Goal: Task Accomplishment & Management: Use online tool/utility

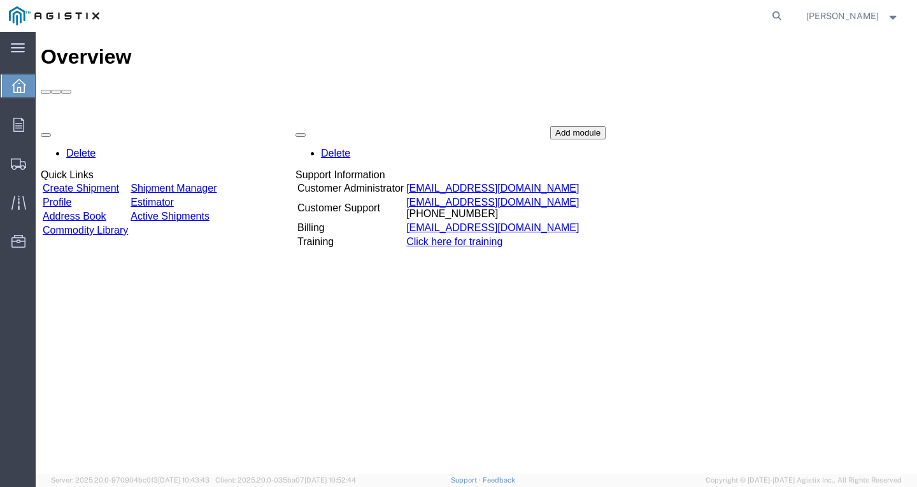
click at [117, 183] on link "Create Shipment" at bounding box center [81, 188] width 76 height 11
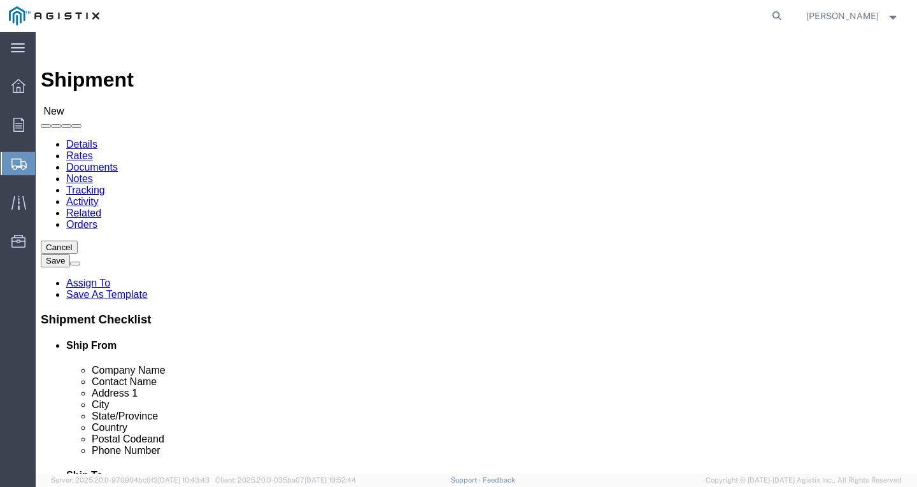
select select
click select "Select PG&E Southwire Company"
select select "9596"
click select "Select PG&E Southwire Company"
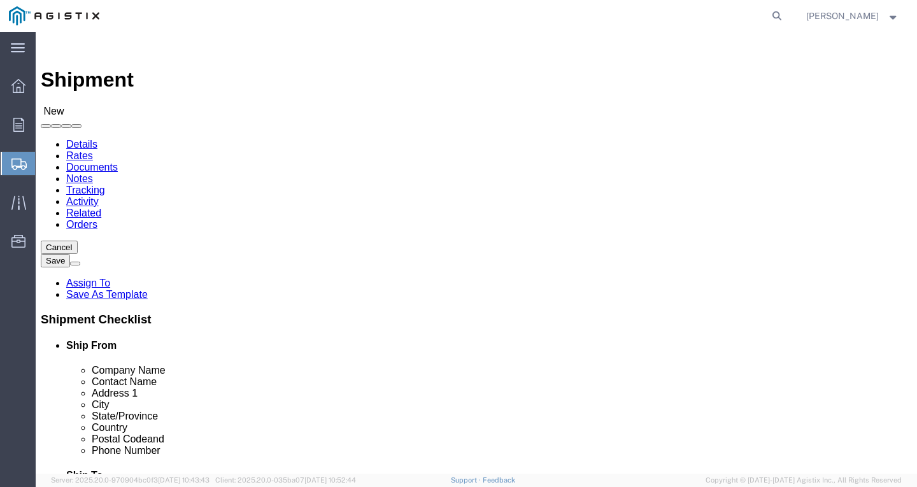
select select "PURCHORD"
select select
click select "Select"
select select "19996"
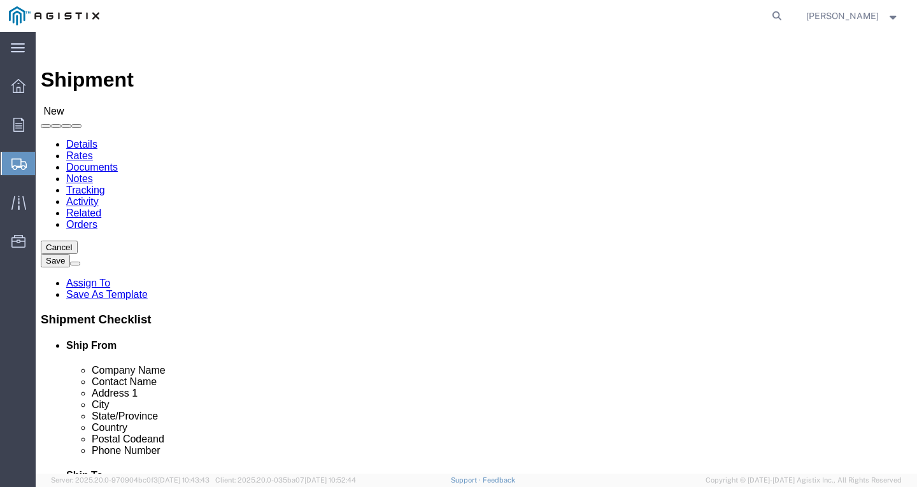
click select "Select All Others [GEOGRAPHIC_DATA] [GEOGRAPHIC_DATA] [GEOGRAPHIC_DATA] [GEOGRA…"
select select "MYPROFILE"
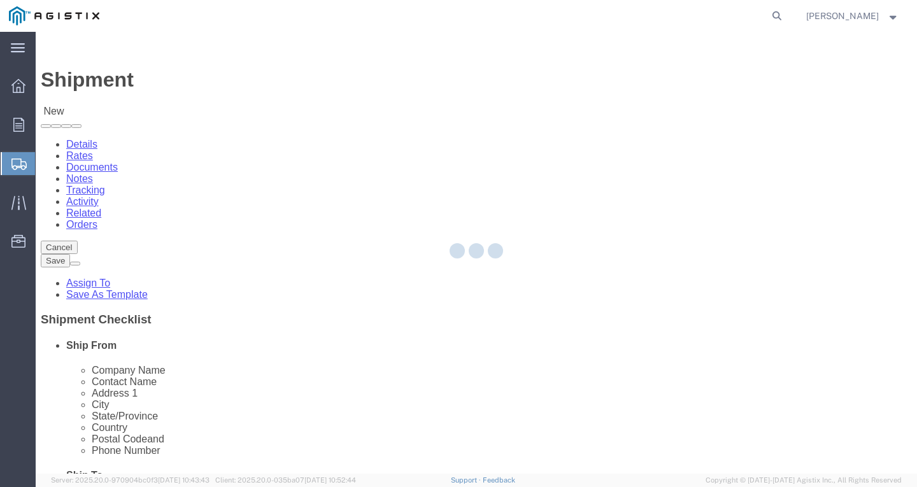
type input "Southwire Company"
type input "[PERSON_NAME]"
type input "[STREET_ADDRESS]"
type input "Fontana"
type input "92337"
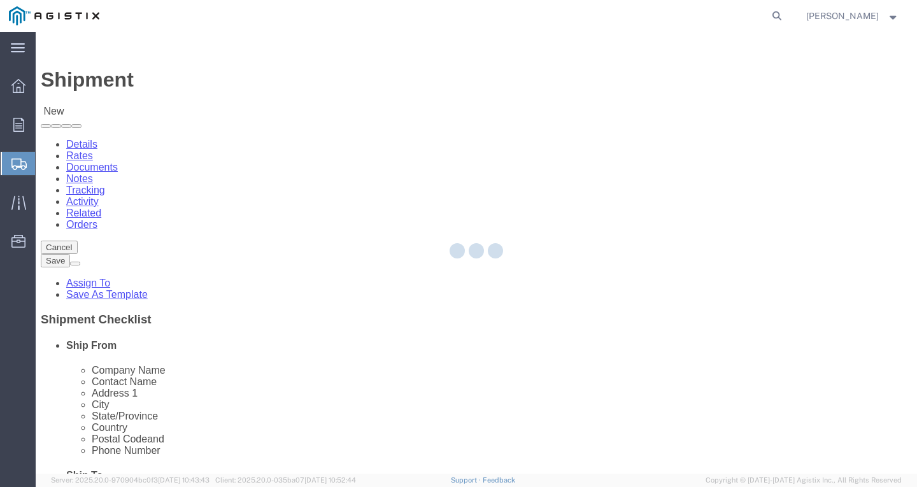
type input "[PHONE_NUMBER]"
type input "[PERSON_NAME][EMAIL_ADDRESS][PERSON_NAME][DOMAIN_NAME]"
checkbox input "true"
select select "CA"
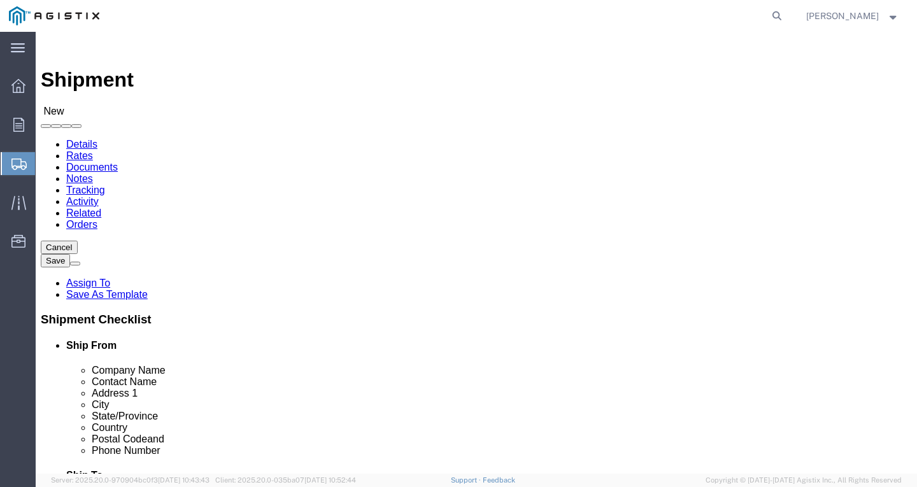
click span
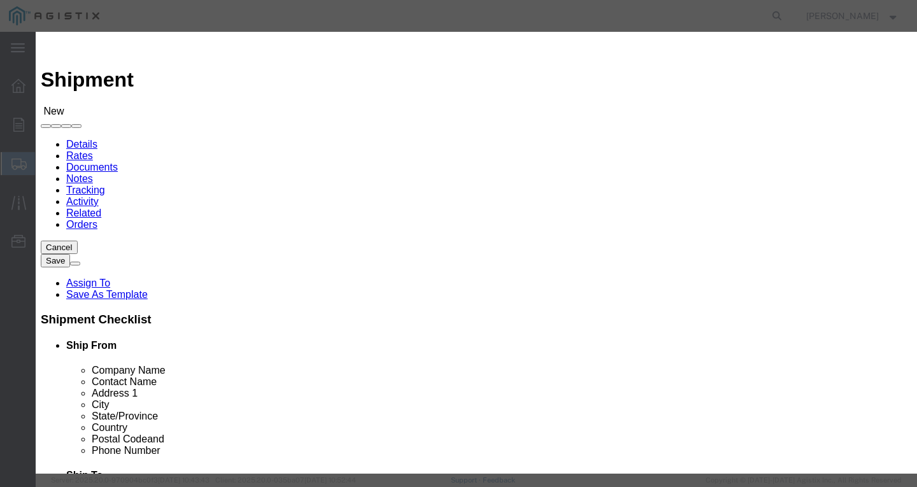
click select "Search by Address Book Name City Company Name Contact Name Country CustomerAlia…"
select select "city"
click select "Search by Address Book Name City Company Name Contact Name Country CustomerAlia…"
click input "text"
type input "[GEOGRAPHIC_DATA]"
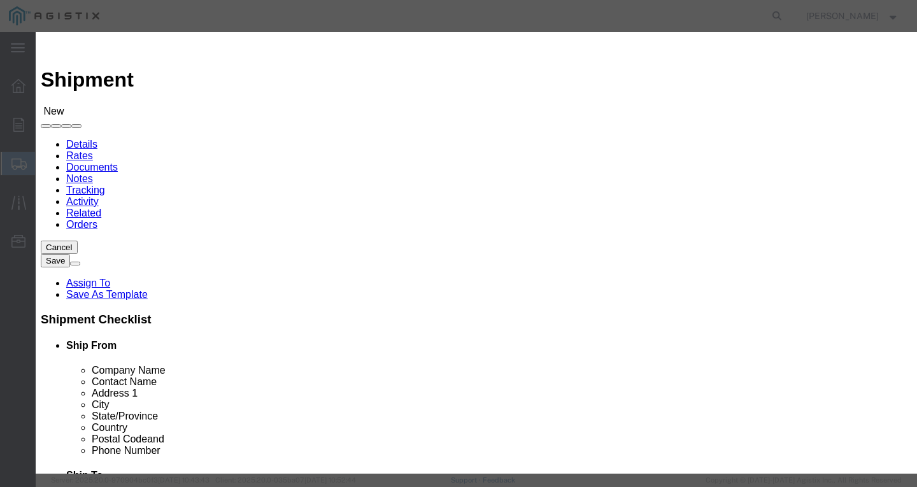
click button "button"
click button "Select"
select select
type input "PG&E"
type input "MARYSVILLE RECEIVING"
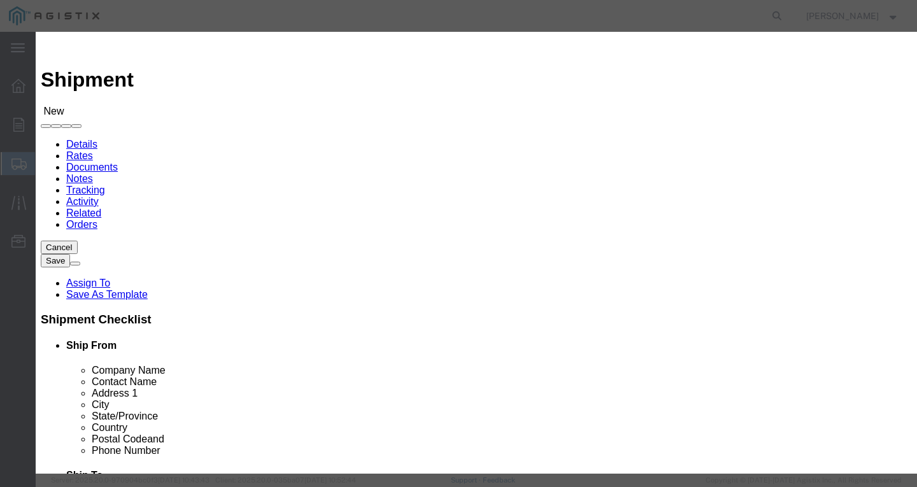
type input "[STREET_ADDRESS]"
type input "Wheatland"
type input "95692"
type input "[PHONE_NUMBER]"
select select "CA"
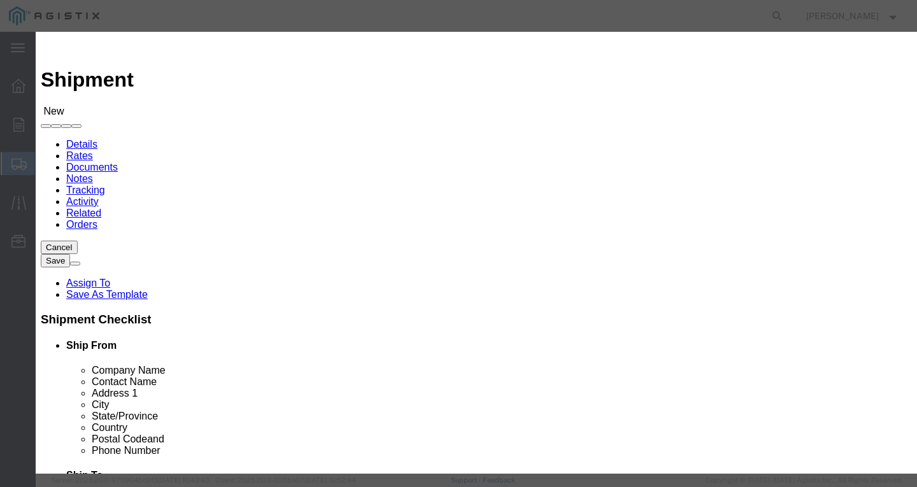
drag, startPoint x: 768, startPoint y: 250, endPoint x: 364, endPoint y: 229, distance: 403.8
click button "Close"
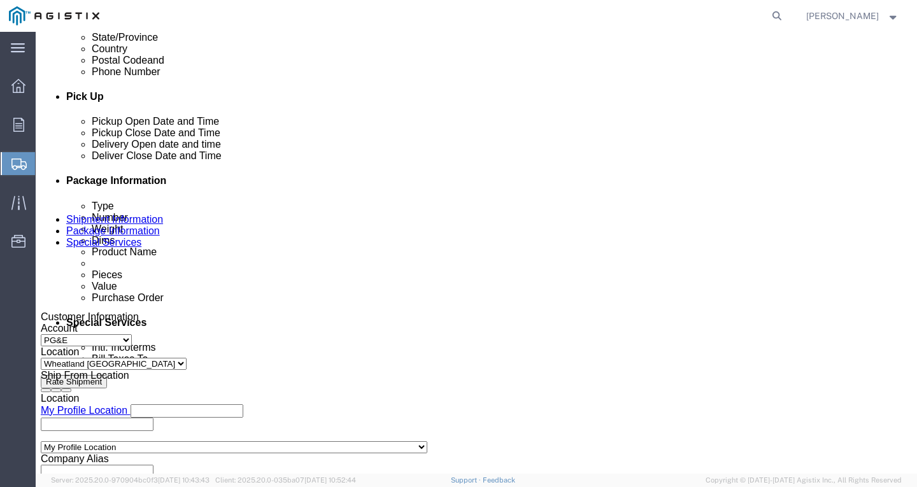
click div "[DATE] 9:00 AM"
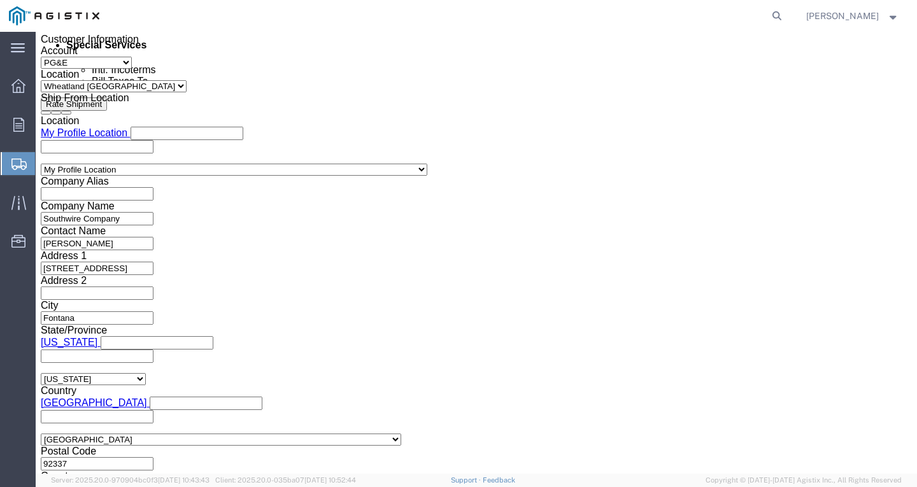
click input "9:00 AM"
type input "10:30 AM"
click button "Apply"
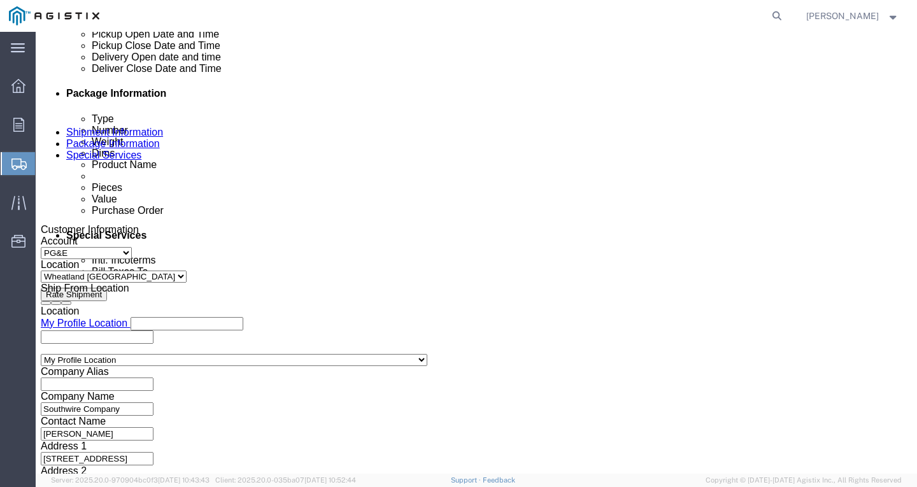
scroll to position [596, 0]
click div
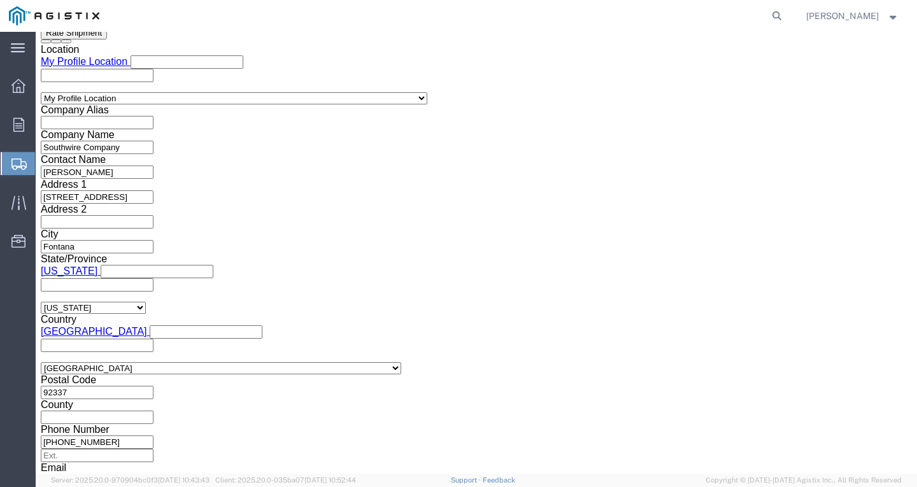
click button "Apply"
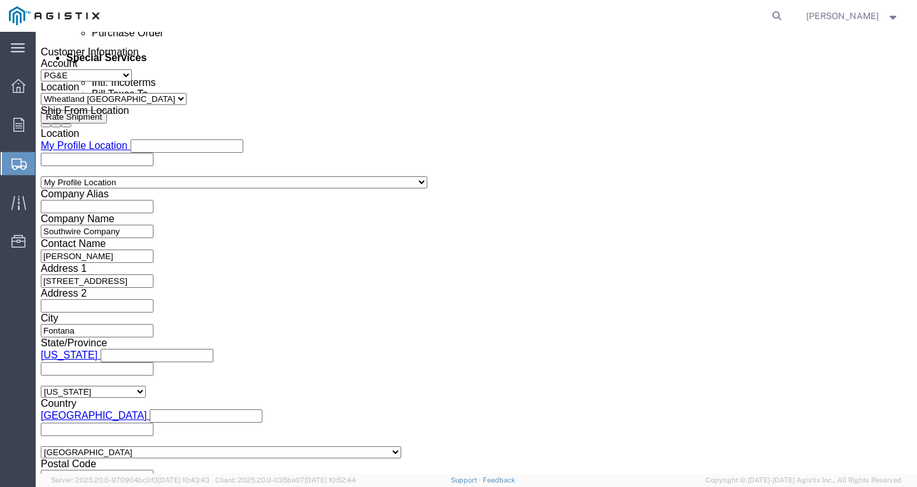
scroll to position [668, 0]
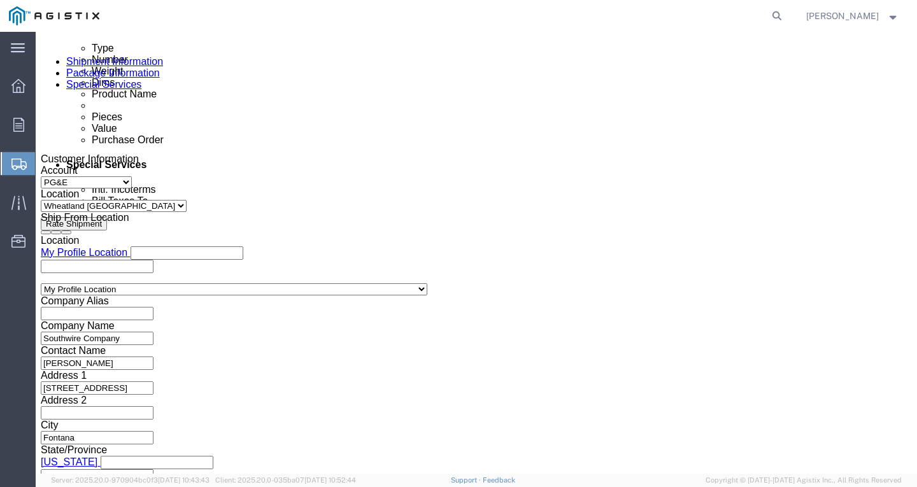
click div
click button "Apply"
click input "text"
paste input "3501419672"
type input "3501419672"
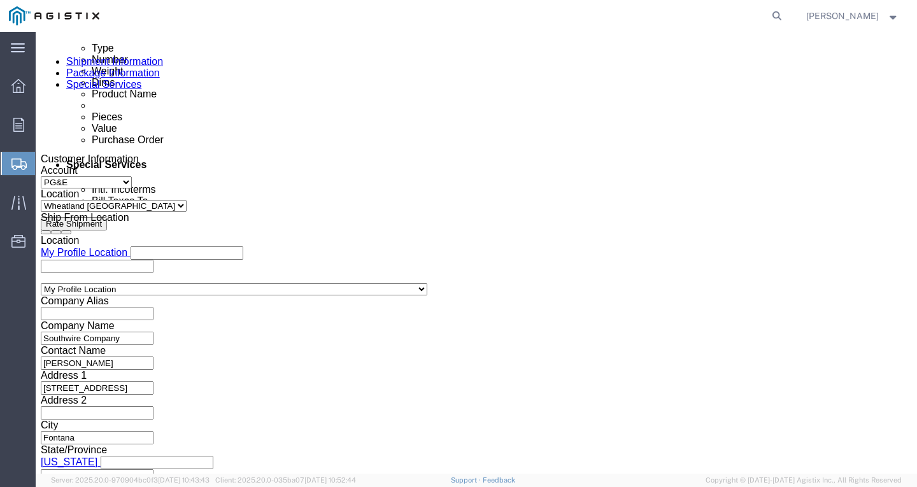
click select "Select Account Type Activity ID Airline Appointment Number ASN Batch Request # …"
select select "PURCHORD"
click select "Select Account Type Activity ID Airline Appointment Number ASN Batch Request # …"
drag, startPoint x: 353, startPoint y: 320, endPoint x: 396, endPoint y: 331, distance: 43.9
click input "text"
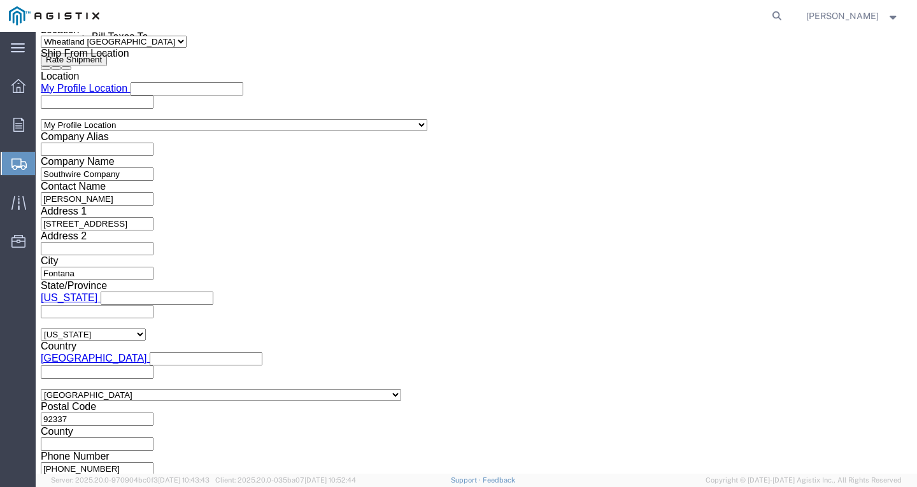
scroll to position [859, 0]
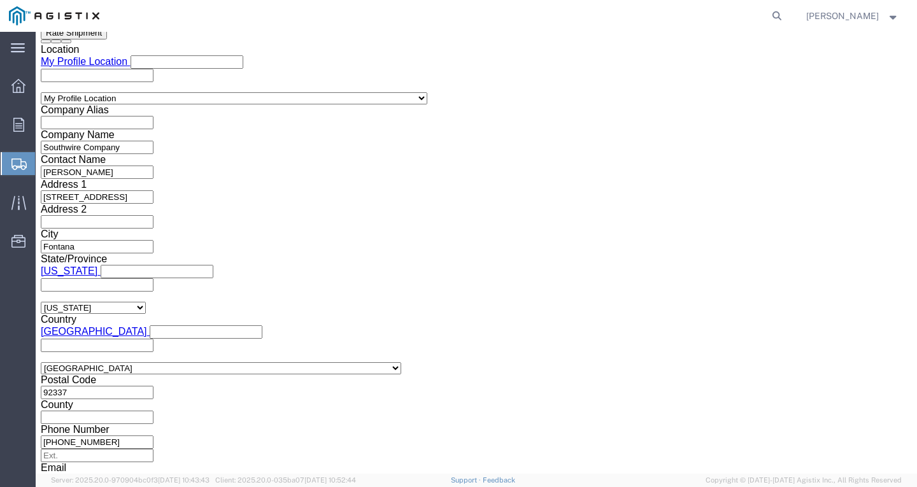
type input "7549592"
click button "Continue"
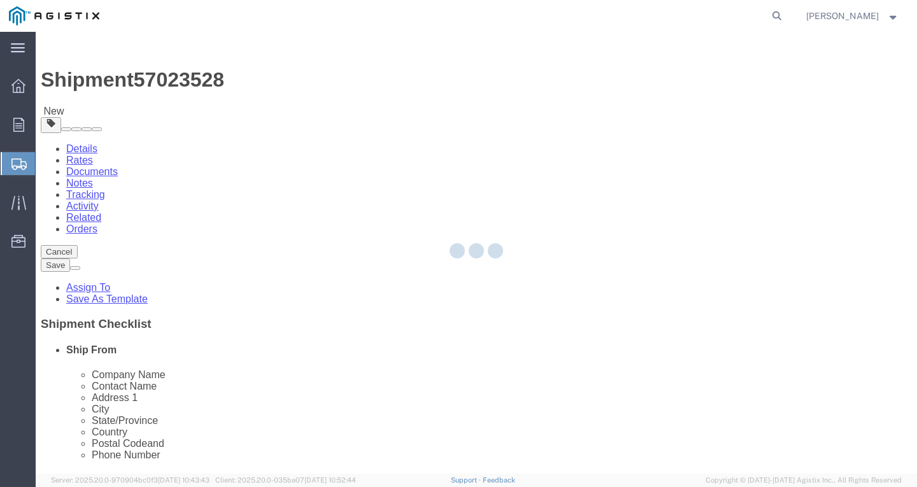
select select "CBOX"
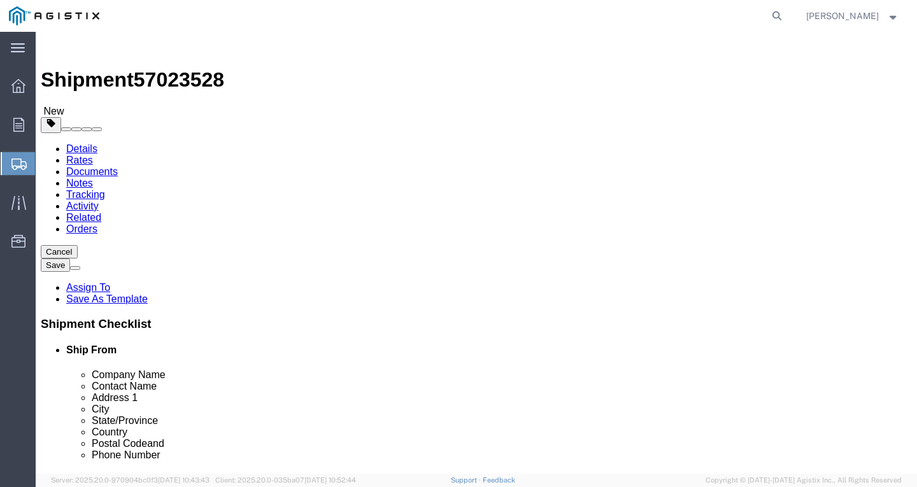
click link "Add Content"
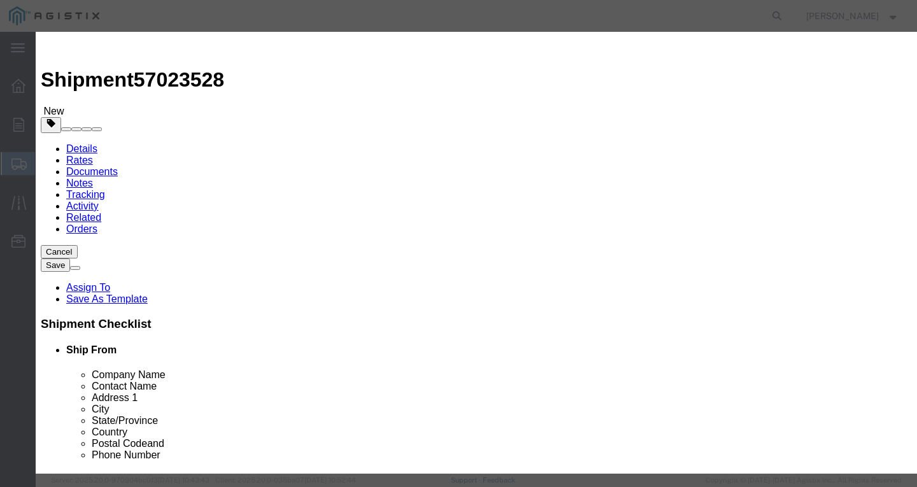
click input "text"
paste input "WIRE, 7/16-7 EHS A-GALV STEEL STRAND"
type input "WIRE, 7/16-7 EHS A-GALV STEEL STRAND"
drag, startPoint x: 226, startPoint y: 122, endPoint x: 82, endPoint y: 125, distance: 144.6
click div "Add content Commodity library Product Name WIRE, 7/16-7 EHS A-GALV STEEL STRAND…"
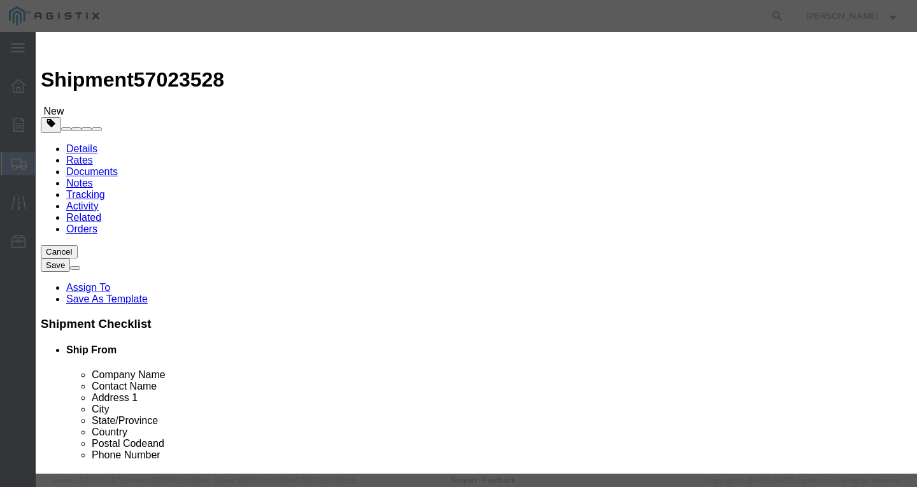
type input "40"
type input "1"
select select "USD"
select select "100"
click button "Save & Close"
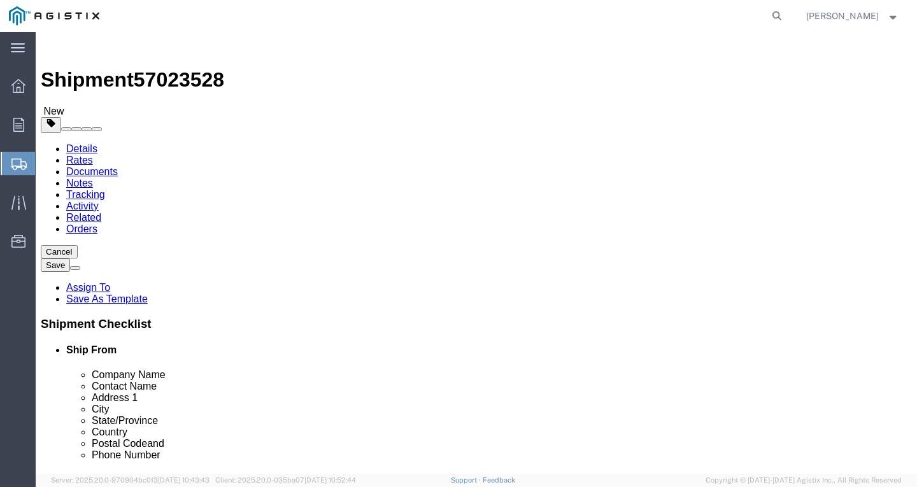
click select "Select Bulk Bundle(s) Cardboard Box(es) Carton(s) Crate(s) Drum(s) (Fiberboard)…"
select select "YRPK"
click select "Select Bulk Bundle(s) Cardboard Box(es) Carton(s) Crate(s) Drum(s) (Fiberboard)…"
drag, startPoint x: 155, startPoint y: 273, endPoint x: 8, endPoint y: 284, distance: 147.0
click div "1 x Your Packaging Package Type Select Bulk Bundle(s) Cardboard Box(es) Carton(…"
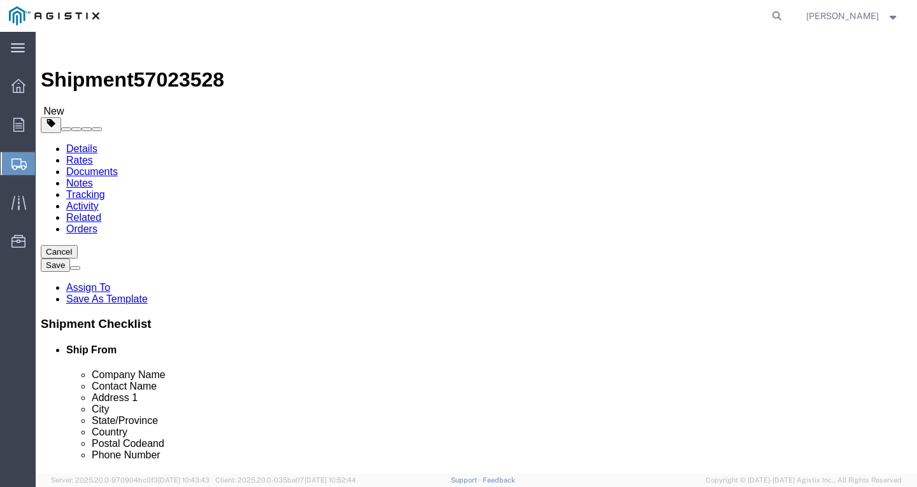
type input "40"
type input "50"
drag, startPoint x: 141, startPoint y: 315, endPoint x: -36, endPoint y: 336, distance: 178.3
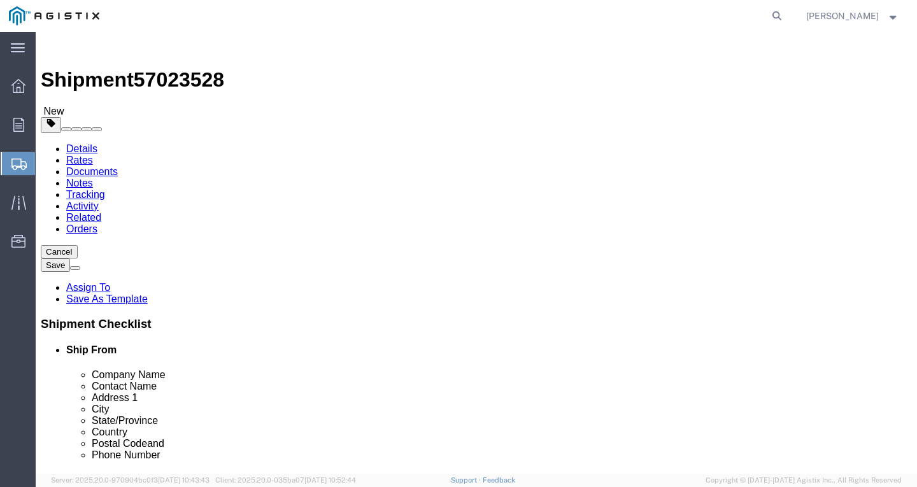
click html "Shipment 57023528 New Details Rates Documents Notes Tracking Activity Related O…"
type input "39920"
click button "Rate Shipment"
